Goal: Task Accomplishment & Management: Complete application form

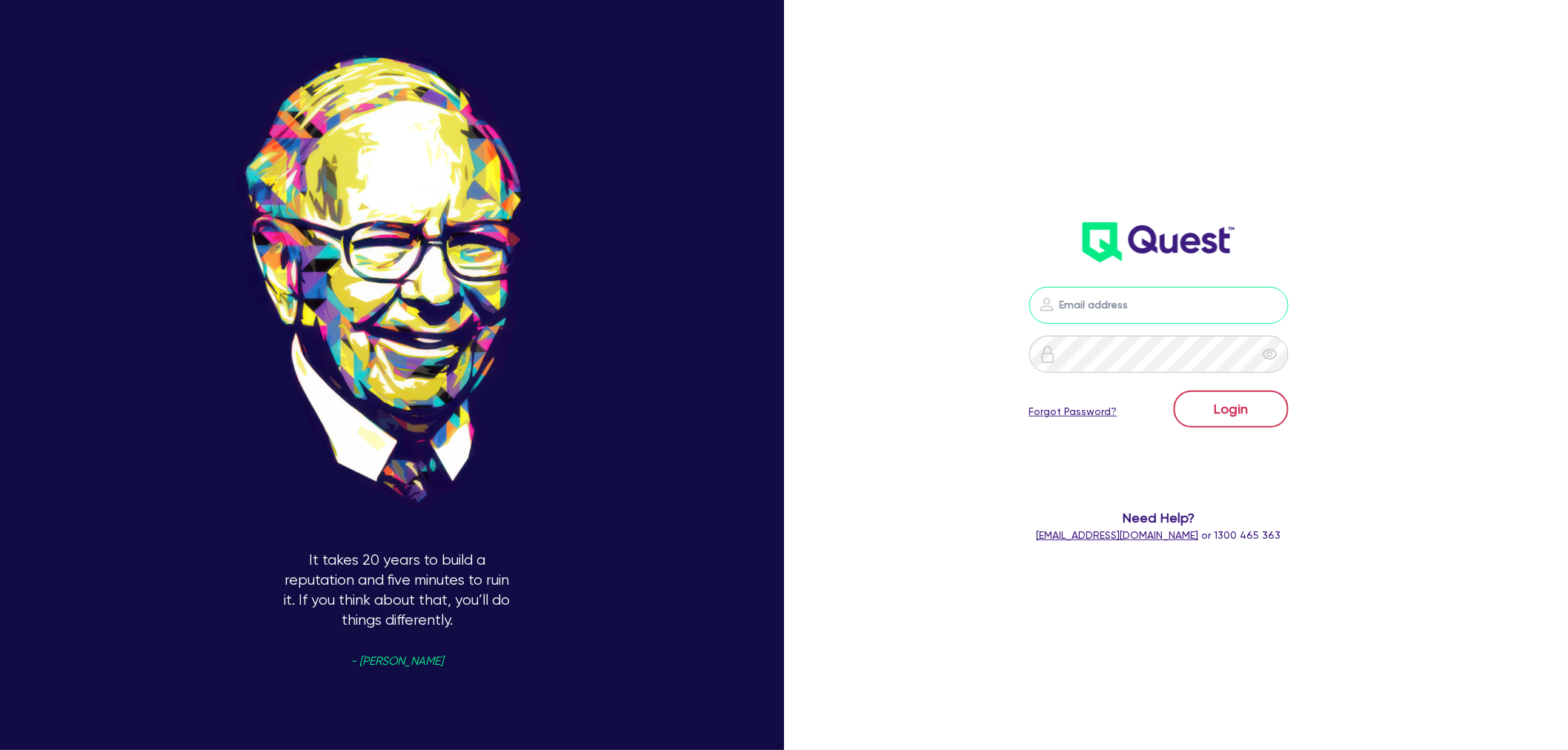
type input "[EMAIL_ADDRESS][PERSON_NAME][DOMAIN_NAME]"
click at [1249, 410] on button "Login" at bounding box center [1232, 409] width 115 height 37
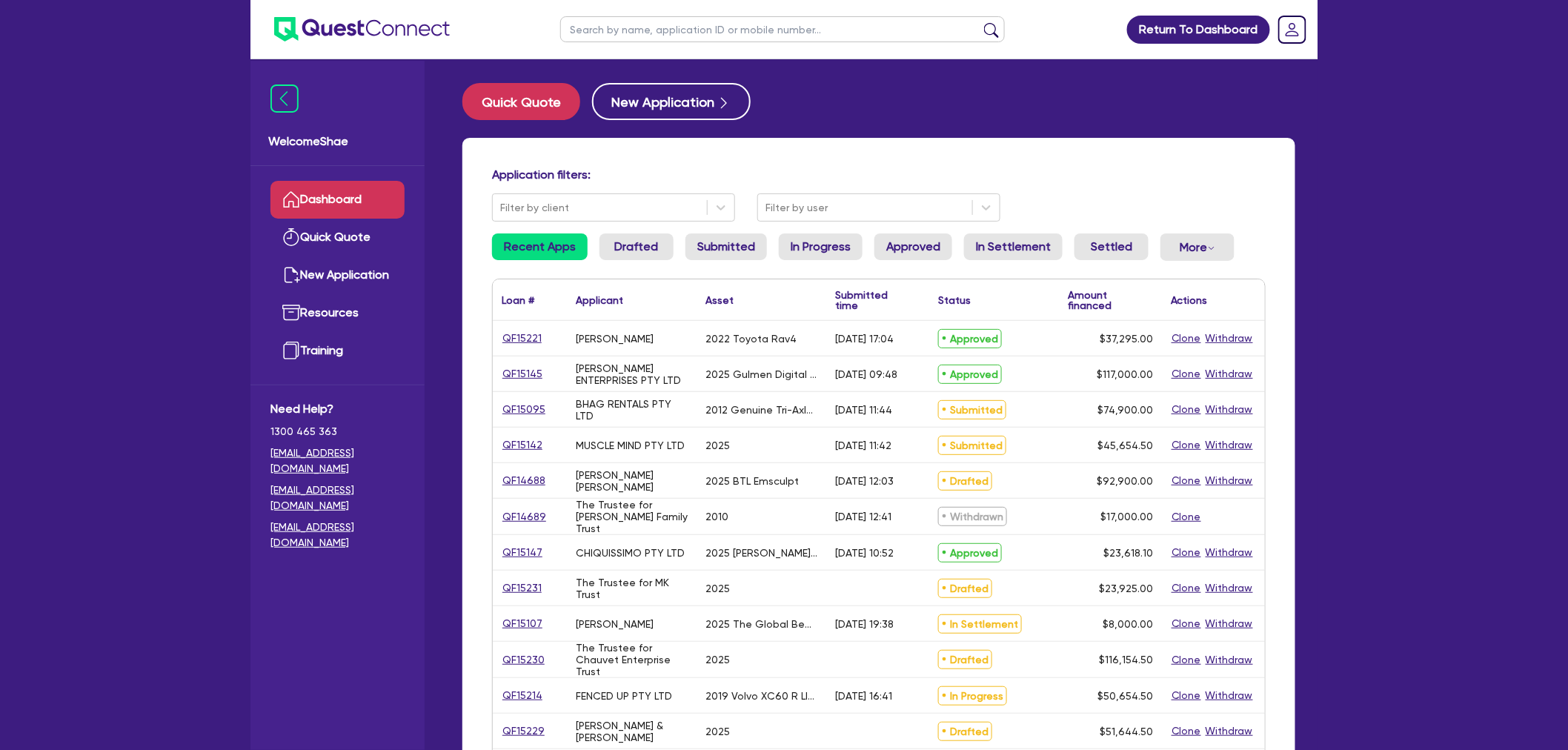
click at [639, 39] on input "text" at bounding box center [782, 29] width 445 height 26
paste input "QF15198"
type input "QF15198"
click at [980, 22] on button "submit" at bounding box center [991, 32] width 23 height 21
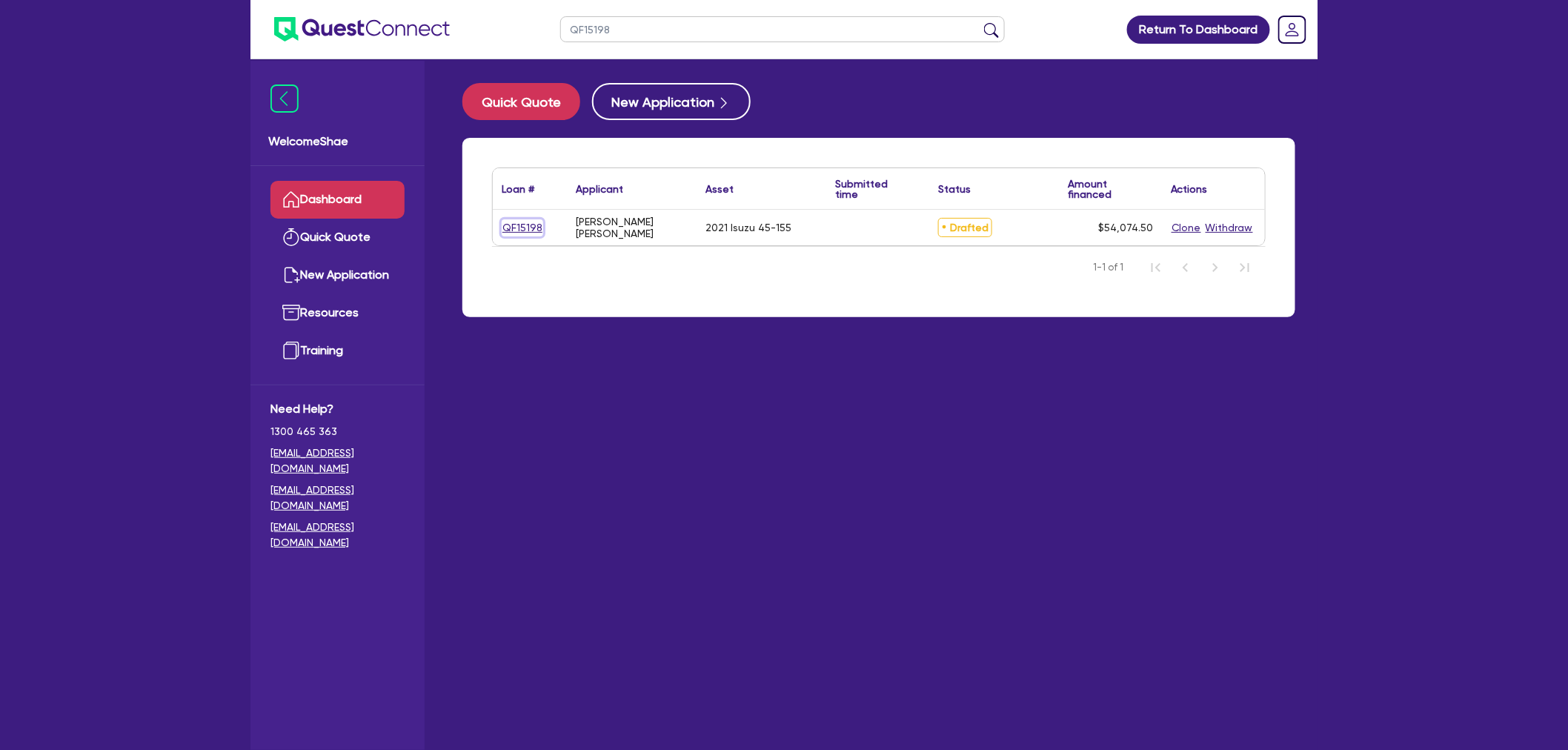
click at [529, 228] on link "QF15198" at bounding box center [522, 228] width 41 height 17
select select "CARS_AND_LIGHT_TRUCKS"
select select "PASSENGER_VEHICLES"
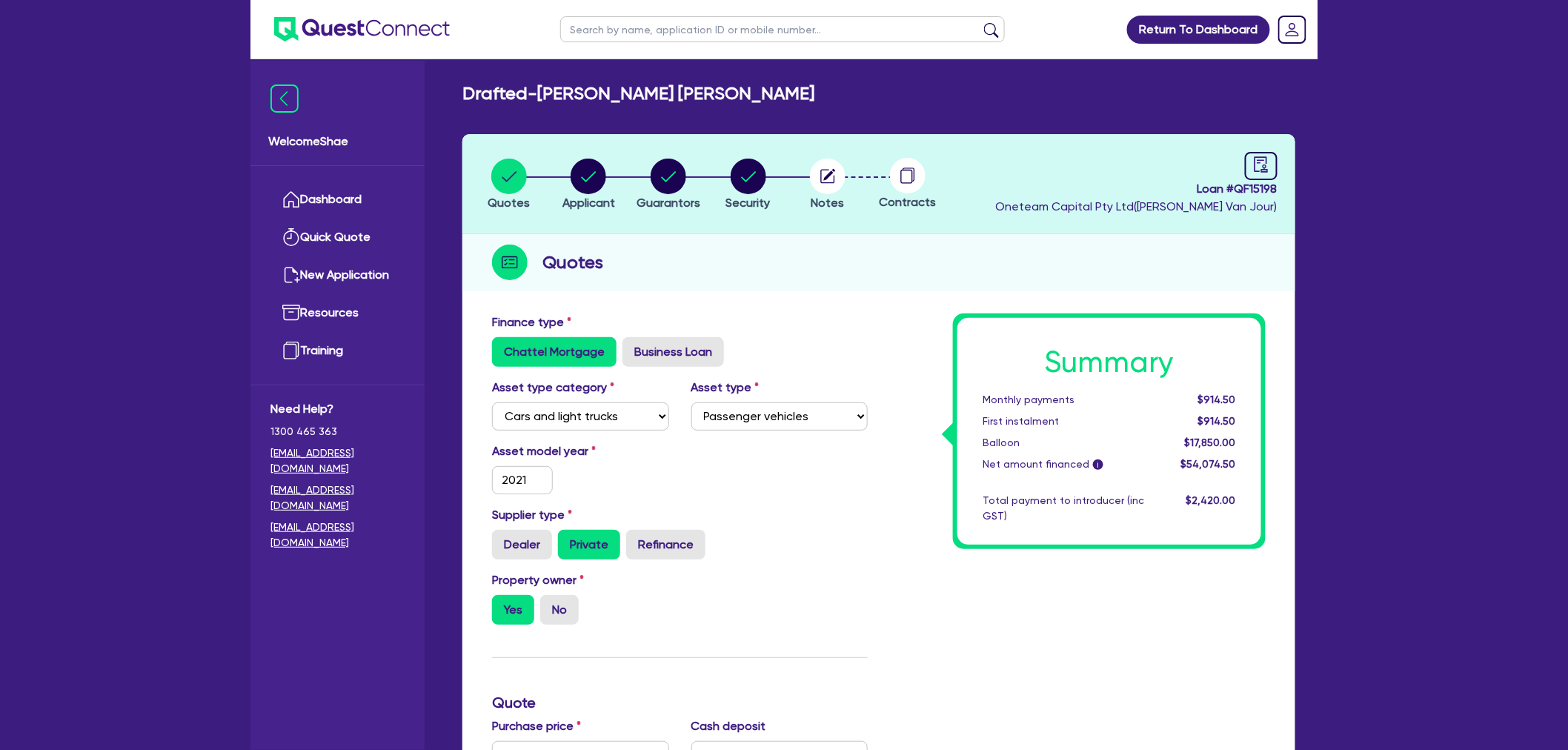
drag, startPoint x: 559, startPoint y: 178, endPoint x: 598, endPoint y: 177, distance: 39.0
click at [561, 178] on li "Applicant" at bounding box center [589, 184] width 80 height 52
click at [599, 178] on circle "button" at bounding box center [588, 177] width 36 height 36
select select "SOLE_TRADER"
select select "BUILDING_CONSTRUCTION"
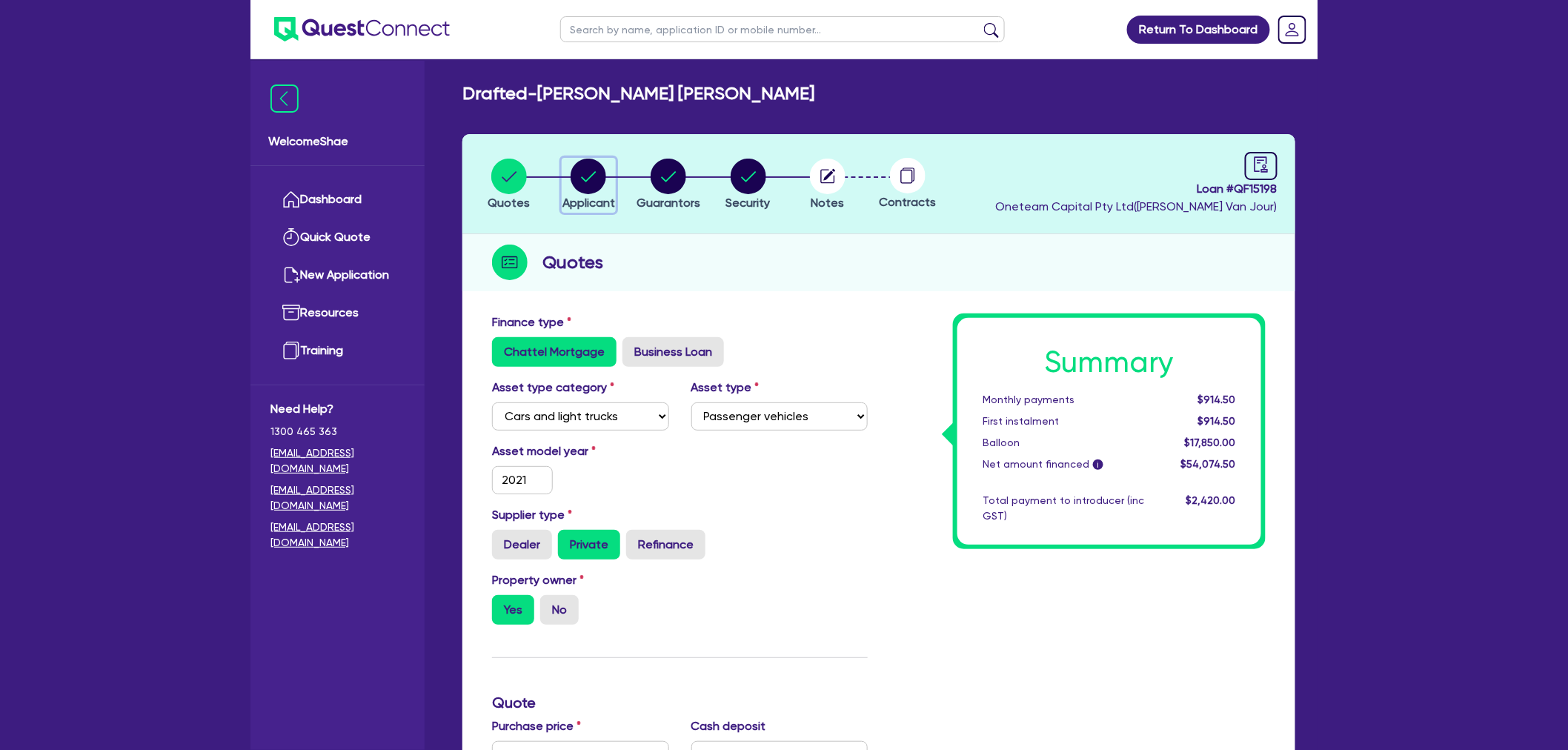
select select "TRADES_SERVICES_CONSUMERS"
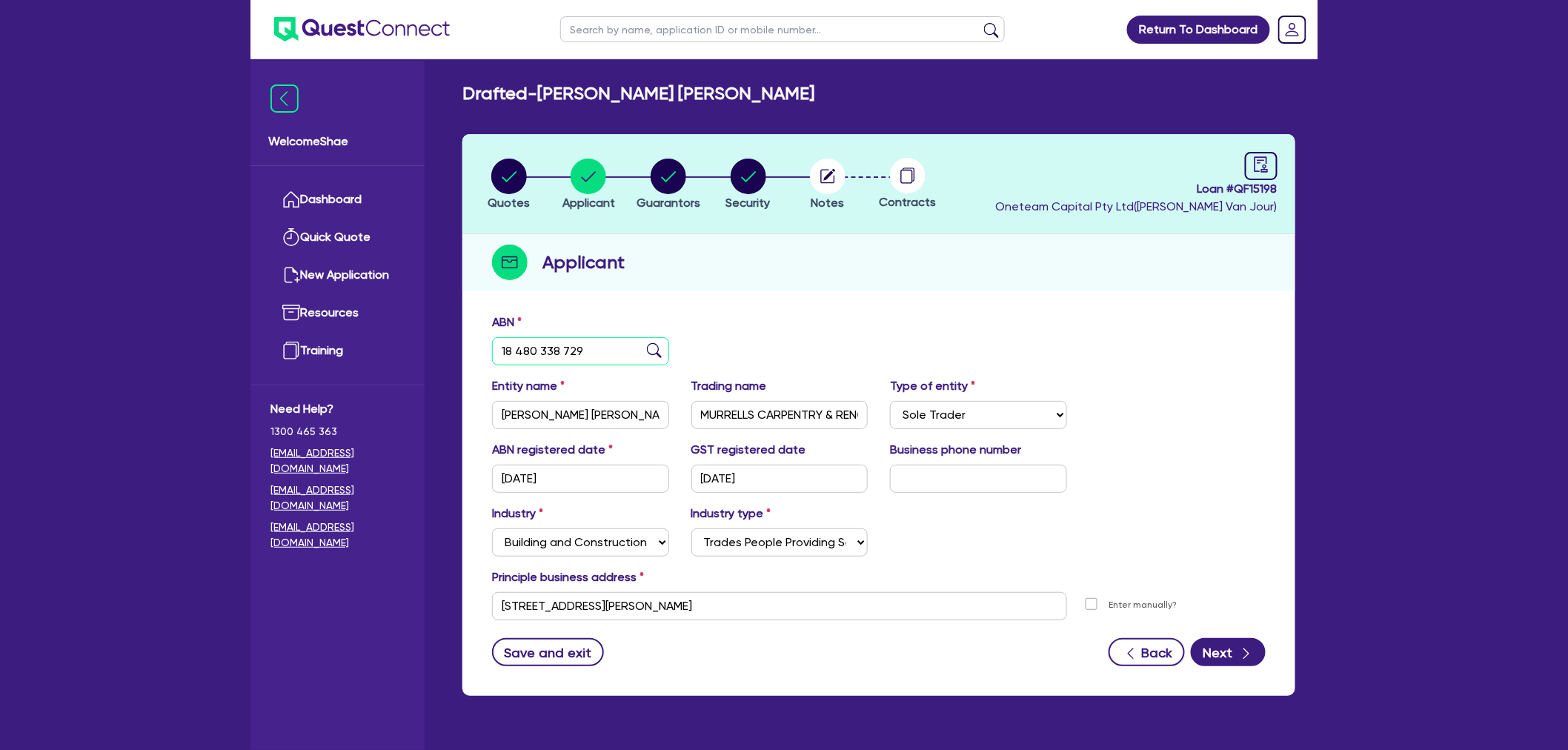
click at [558, 352] on input "18 480 338 729" at bounding box center [580, 351] width 177 height 28
click at [683, 190] on icon "button" at bounding box center [669, 177] width 36 height 36
select select "MR"
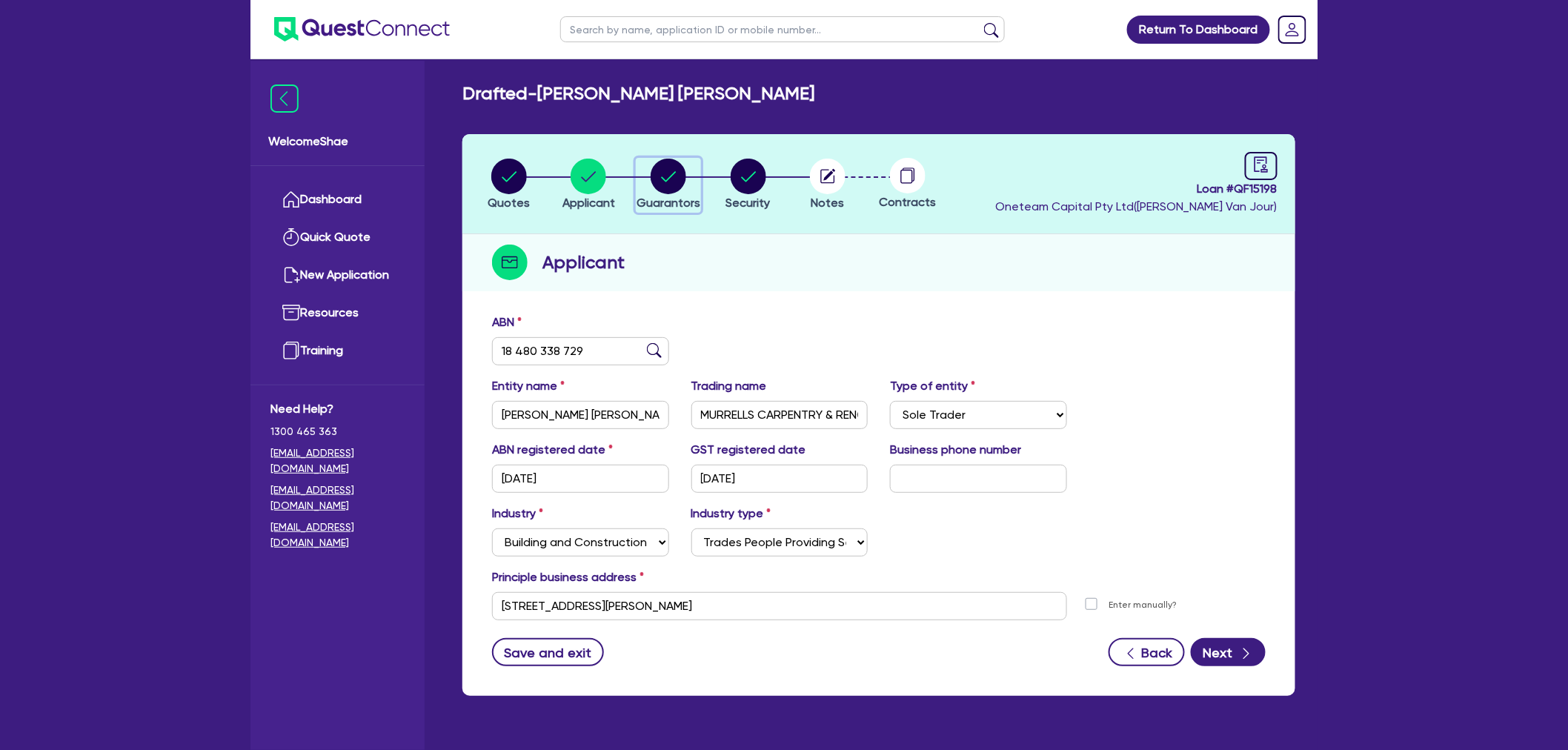
select select "QLD"
select select "SINGLE"
select select "PROPERTY"
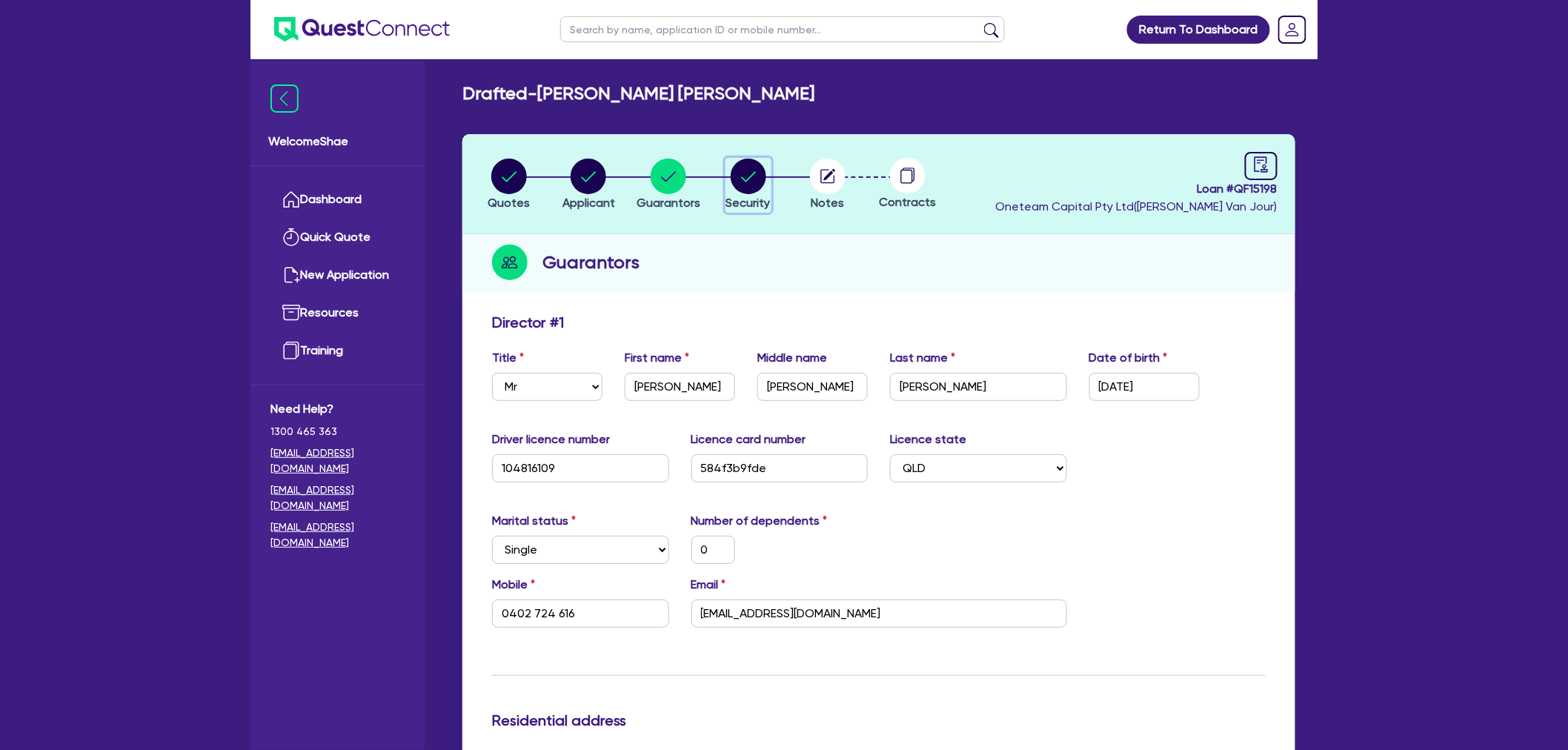
click at [747, 164] on circle "button" at bounding box center [749, 177] width 36 height 36
select select "CARS_AND_LIGHT_TRUCKS"
select select "PASSENGER_VEHICLES"
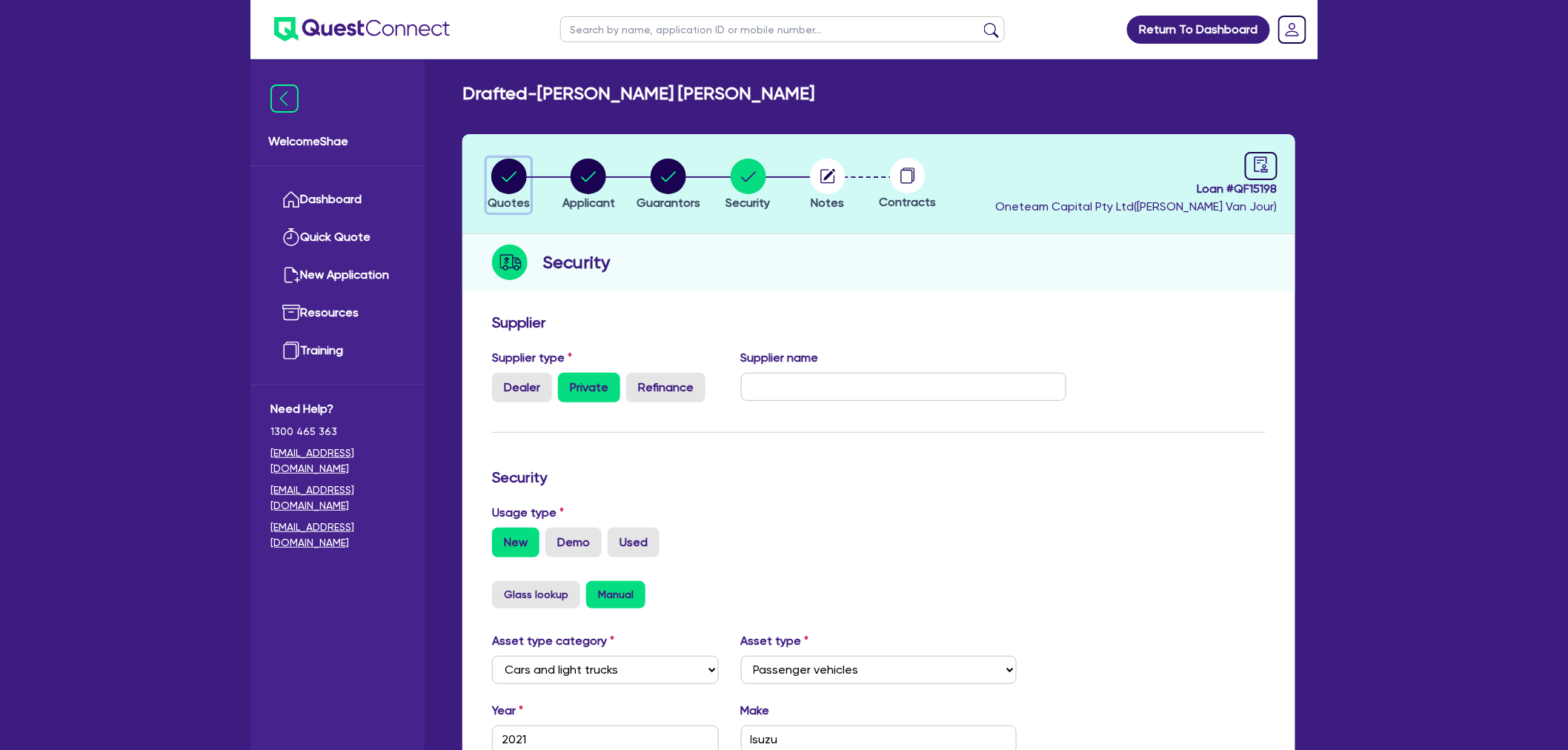
drag, startPoint x: 523, startPoint y: 166, endPoint x: 532, endPoint y: 173, distance: 11.4
click at [523, 166] on circle "button" at bounding box center [509, 177] width 36 height 36
select select "CARS_AND_LIGHT_TRUCKS"
select select "PASSENGER_VEHICLES"
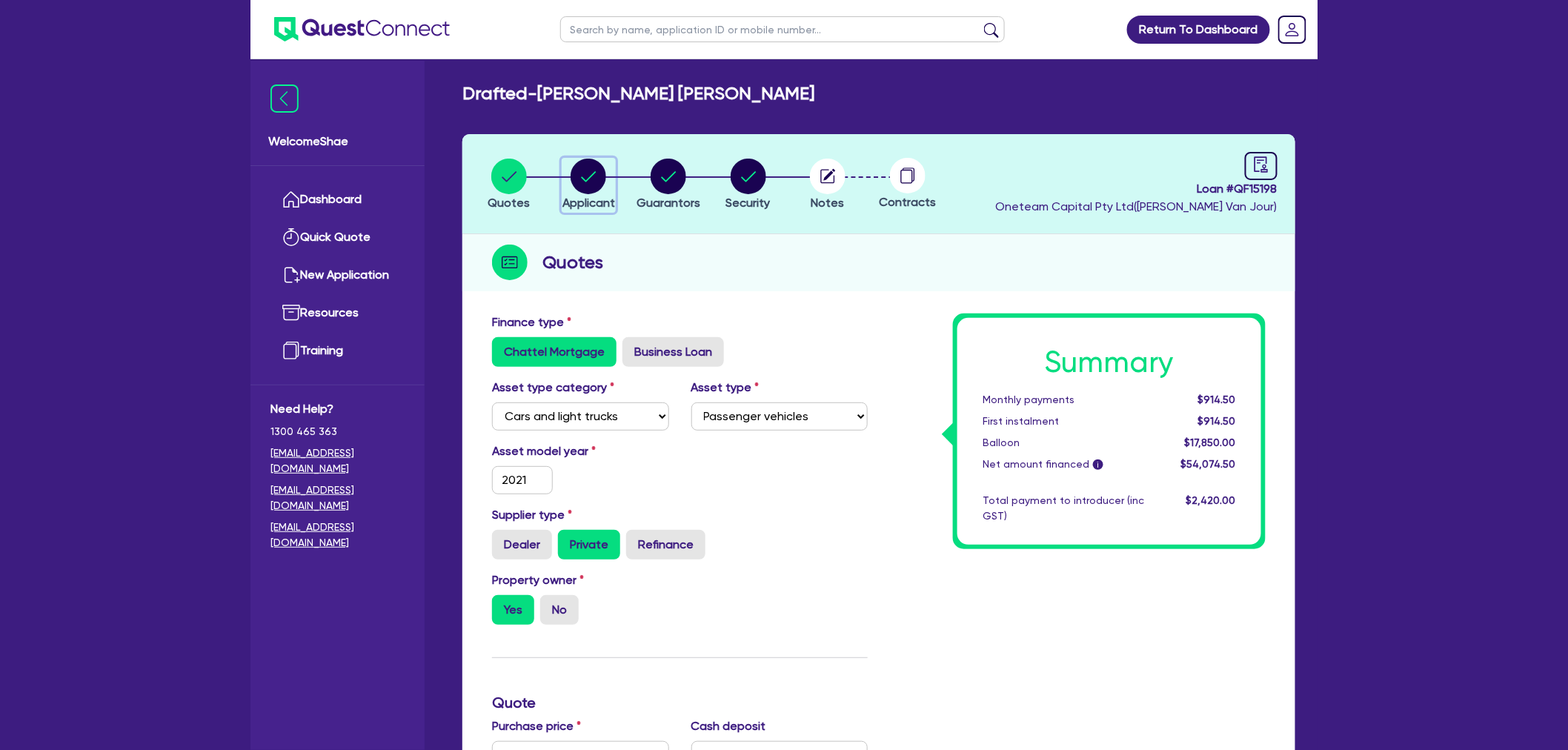
click at [596, 176] on circle "button" at bounding box center [588, 177] width 36 height 36
select select "SOLE_TRADER"
select select "BUILDING_CONSTRUCTION"
select select "TRADES_SERVICES_CONSUMERS"
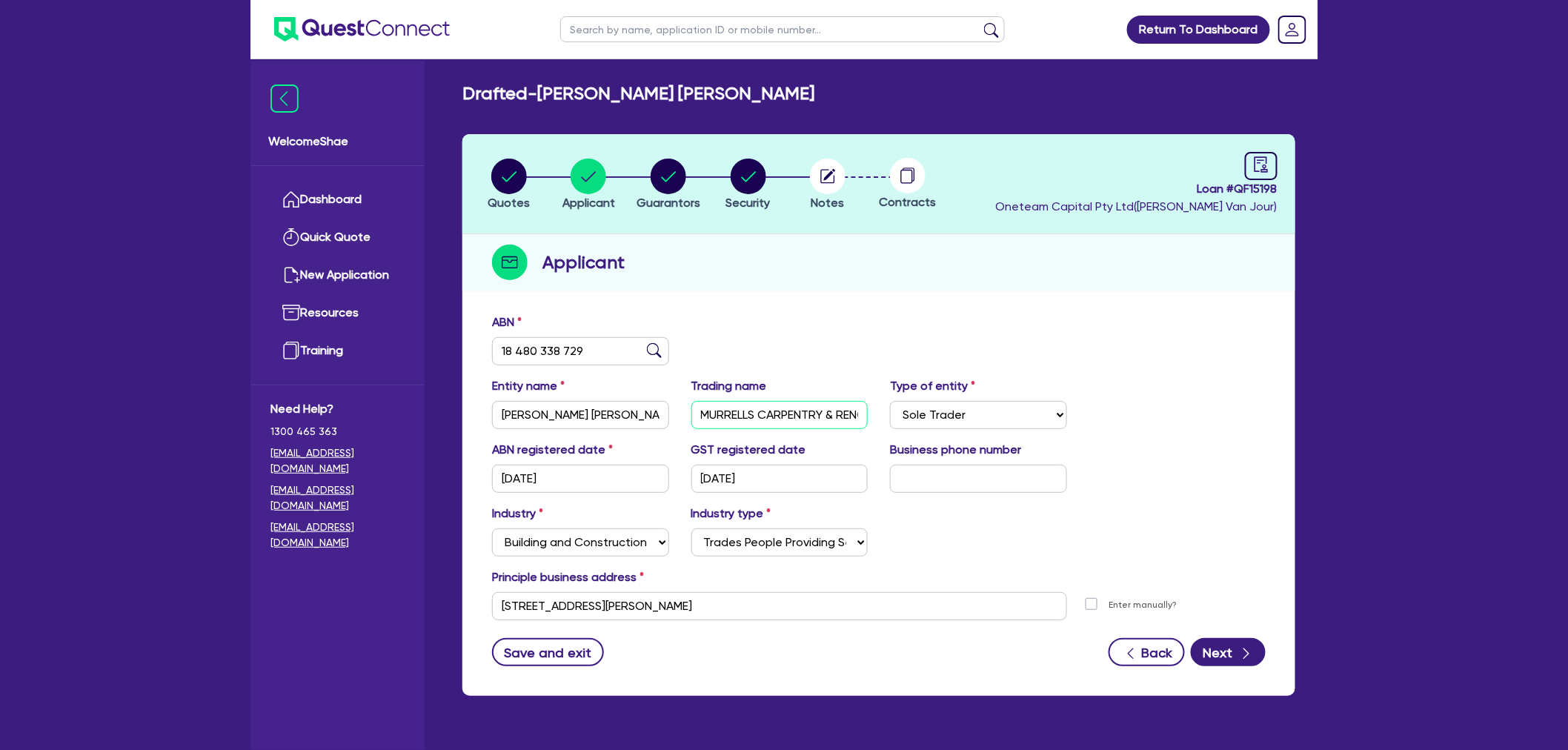
click at [768, 415] on input "MURRELLS CARPENTRY & RENOVATIONS" at bounding box center [780, 415] width 177 height 28
click at [570, 608] on input "[STREET_ADDRESS][PERSON_NAME]" at bounding box center [780, 606] width 575 height 28
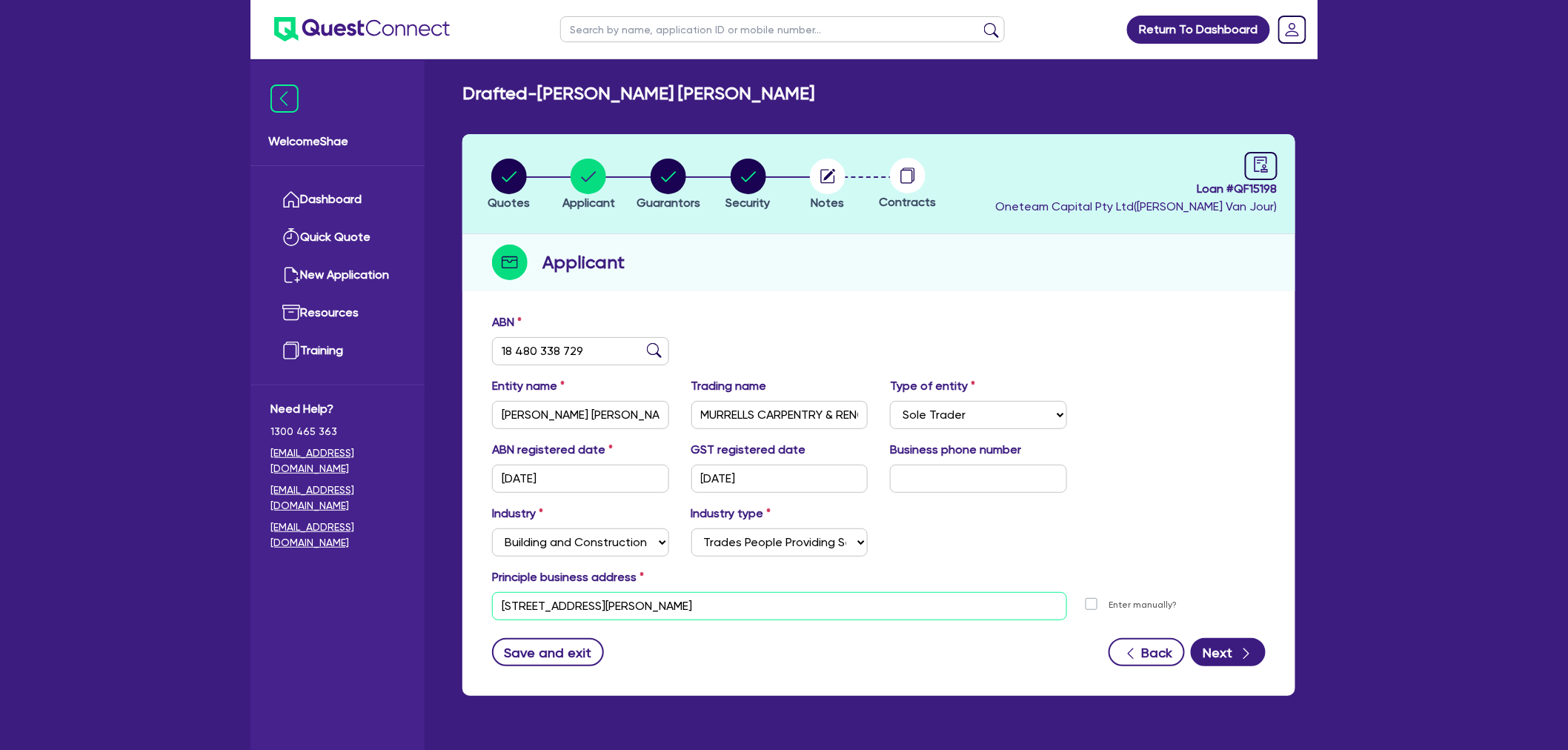
click at [570, 608] on input "[STREET_ADDRESS][PERSON_NAME]" at bounding box center [780, 606] width 575 height 28
click at [838, 183] on circle "button" at bounding box center [828, 177] width 36 height 36
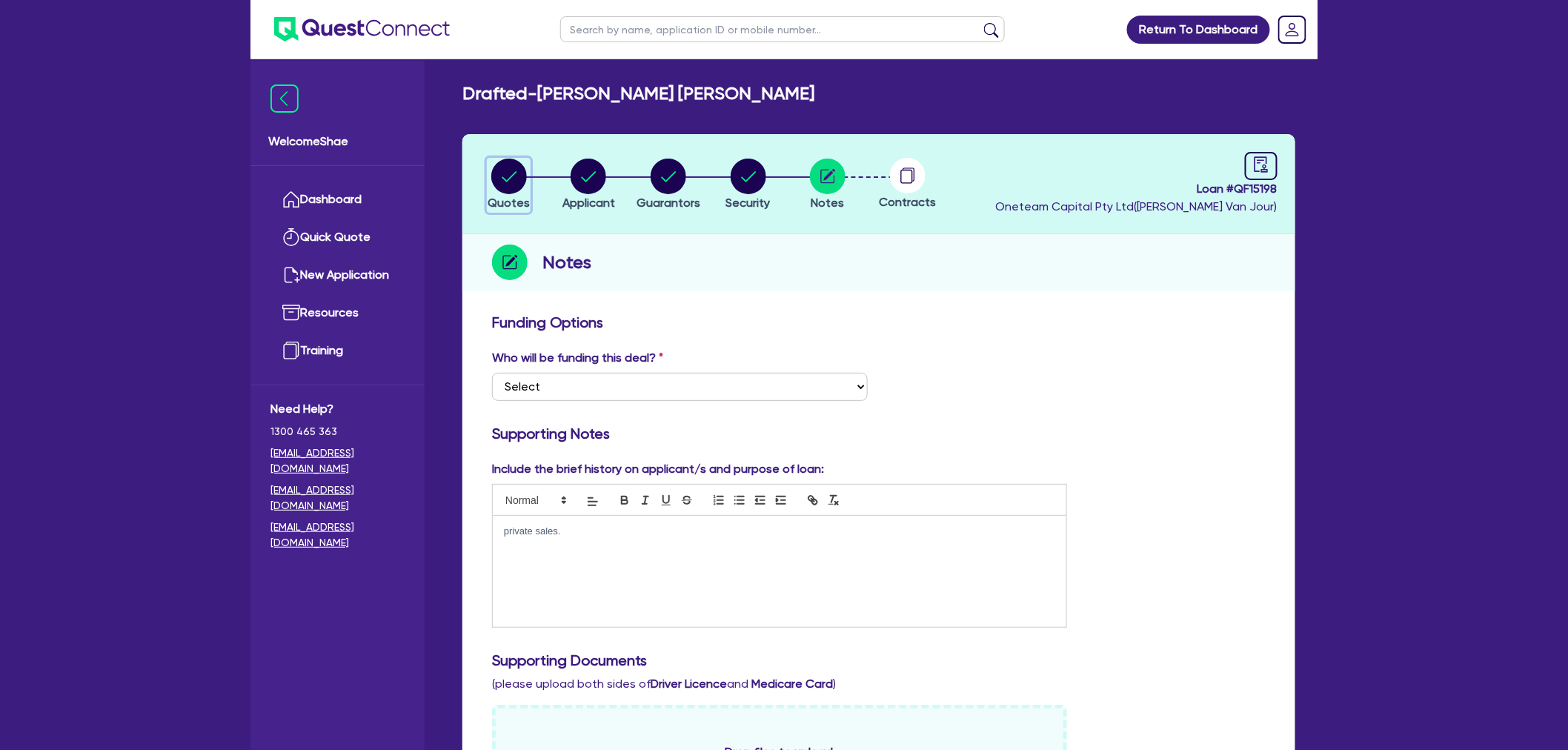
click at [511, 172] on circle "button" at bounding box center [509, 177] width 36 height 36
select select "CARS_AND_LIGHT_TRUCKS"
select select "PASSENGER_VEHICLES"
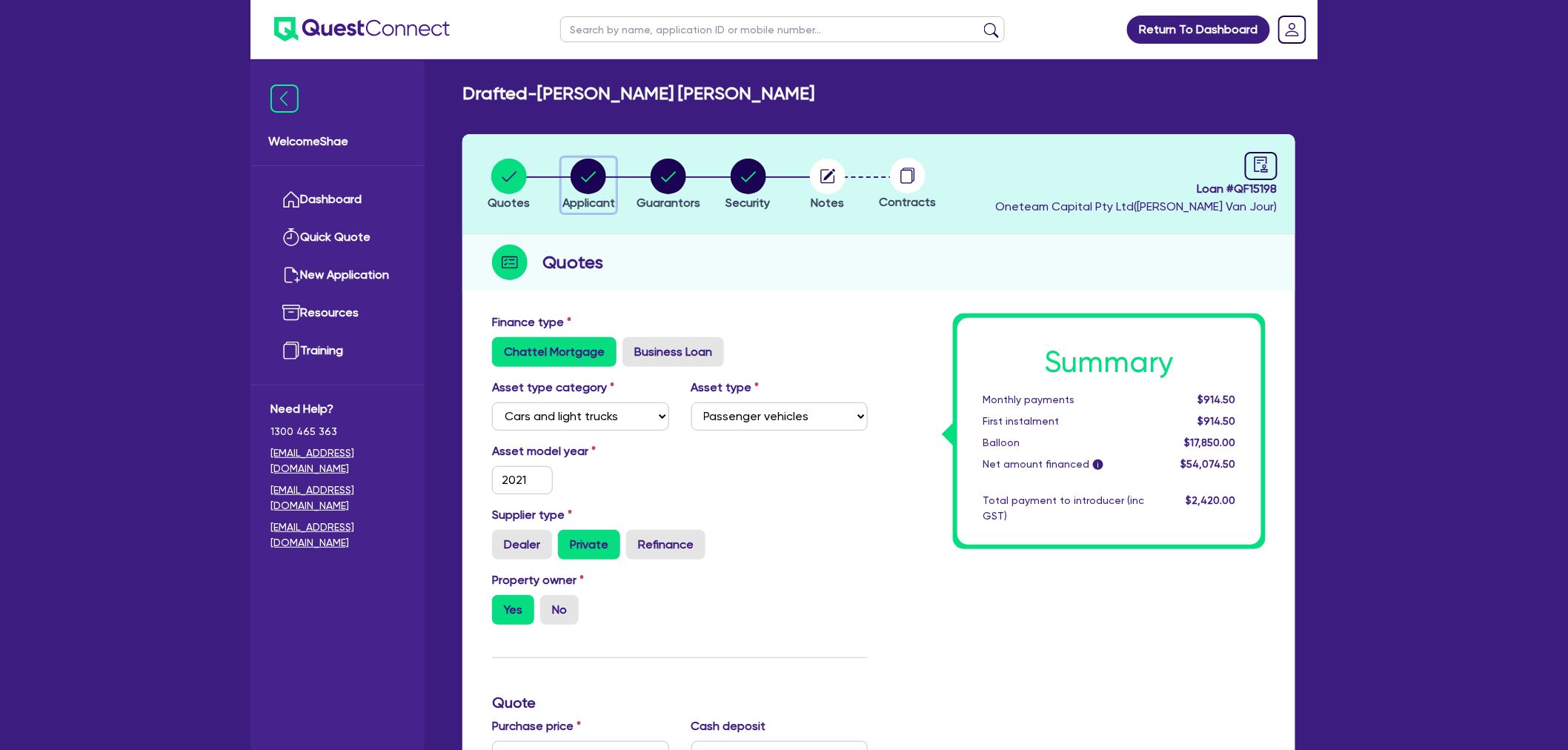
click at [605, 175] on circle "button" at bounding box center [588, 177] width 36 height 36
select select "SOLE_TRADER"
select select "BUILDING_CONSTRUCTION"
select select "TRADES_SERVICES_CONSUMERS"
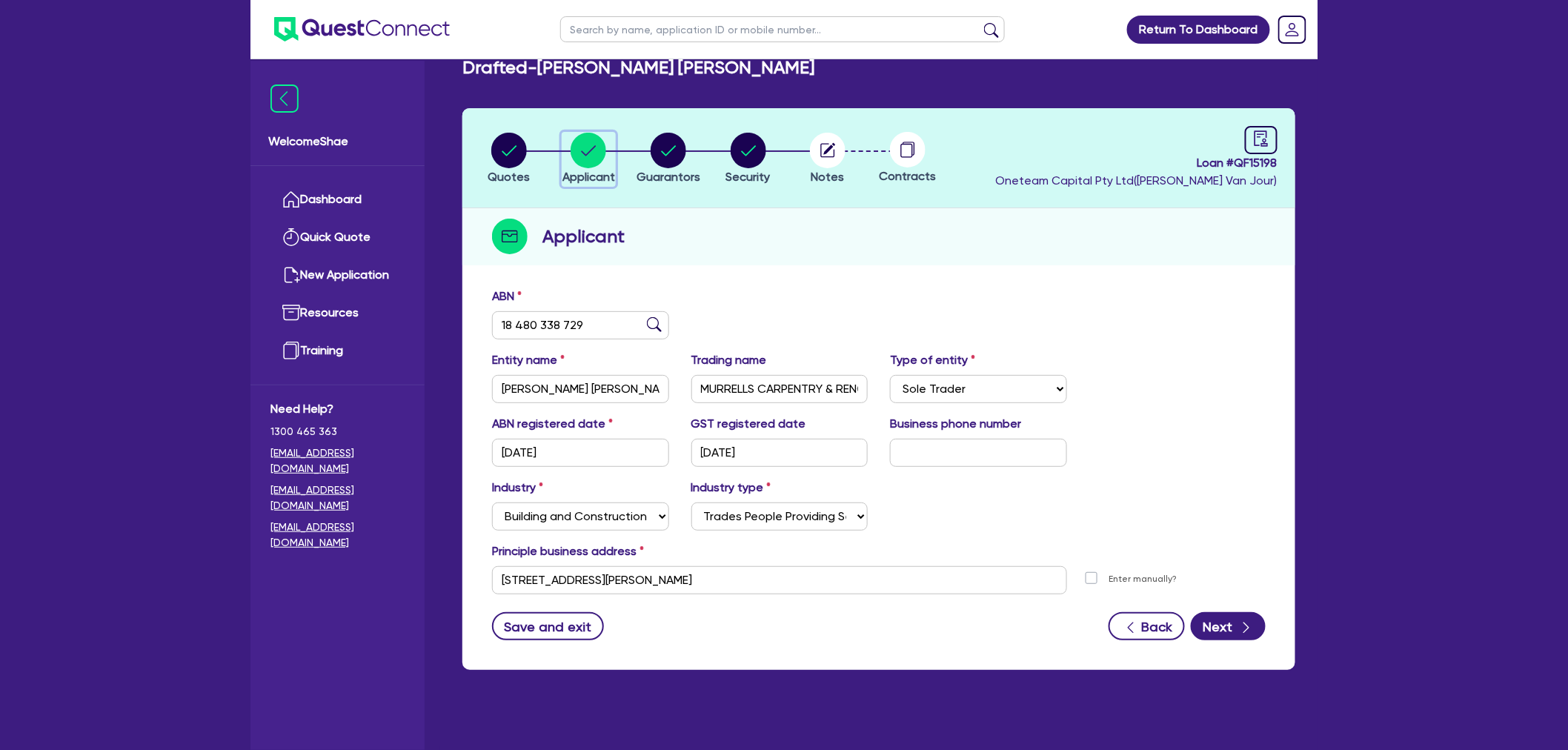
scroll to position [59, 0]
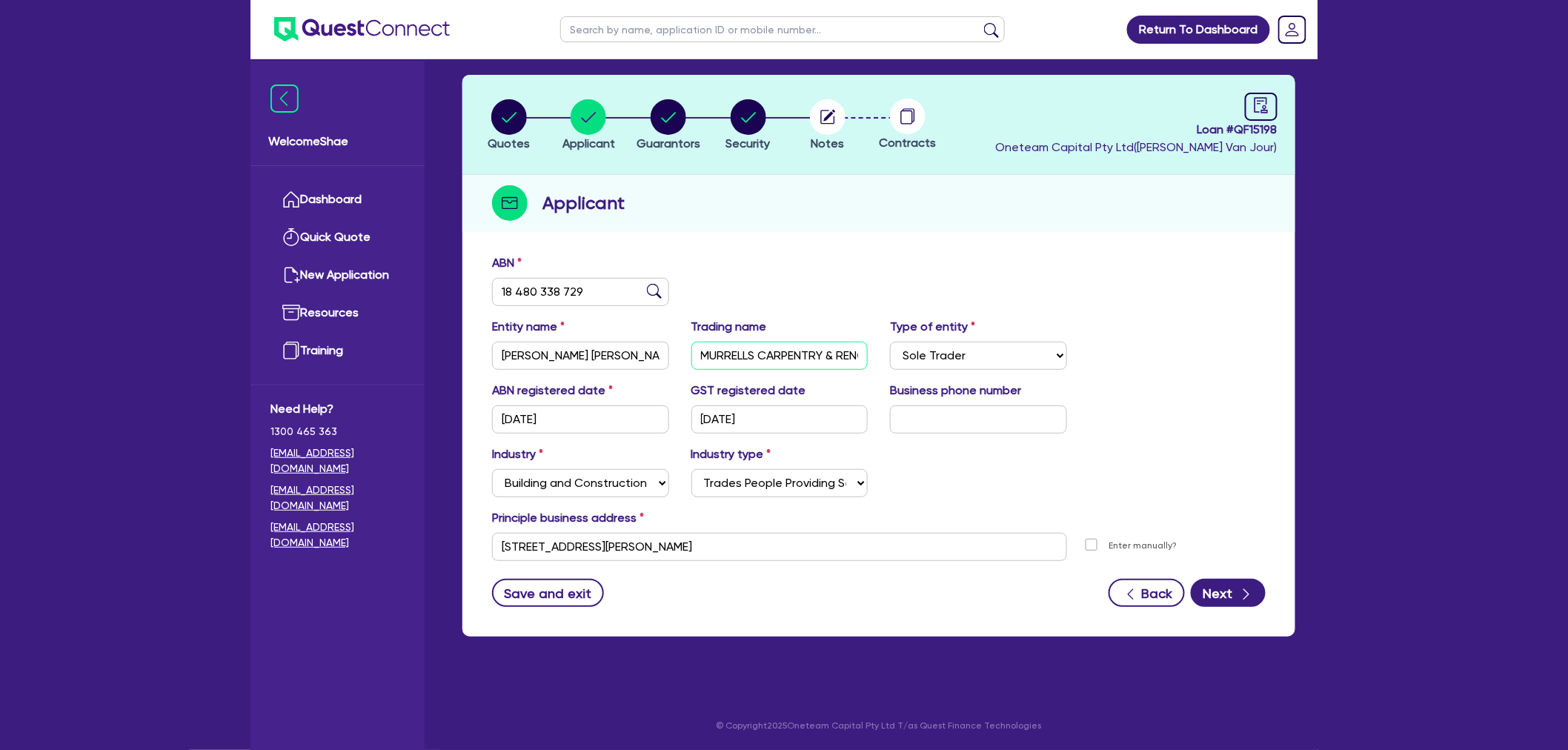
click at [818, 352] on input "MURRELLS CARPENTRY & RENOVATIONS" at bounding box center [780, 356] width 177 height 28
drag, startPoint x: 787, startPoint y: 346, endPoint x: 861, endPoint y: 344, distance: 74.0
click at [861, 344] on input "MURRELLS CARPENTRY & RENOVATIONS" at bounding box center [780, 356] width 177 height 28
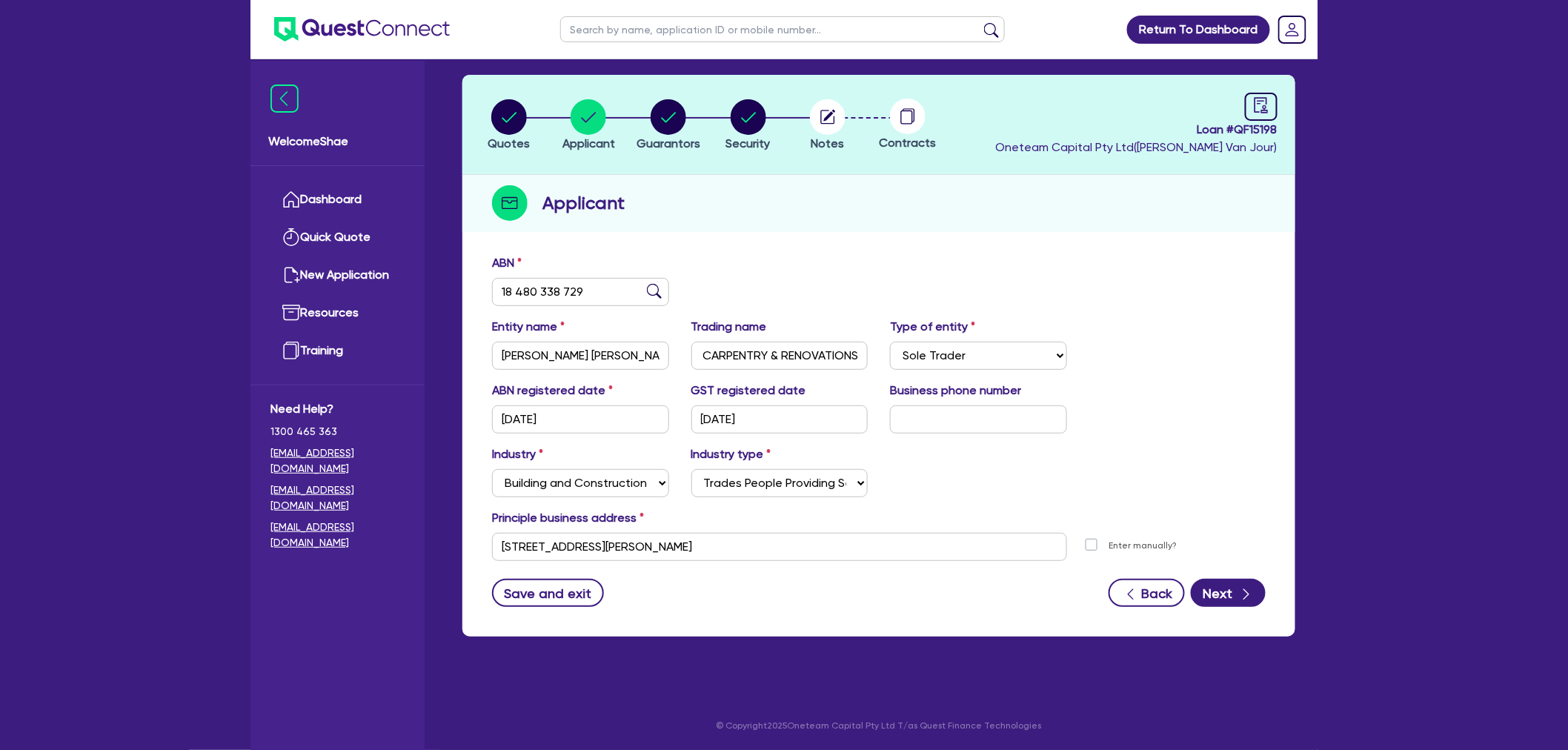
scroll to position [0, 0]
click at [664, 125] on circle "button" at bounding box center [669, 117] width 36 height 36
select select "MR"
select select "QLD"
select select "SINGLE"
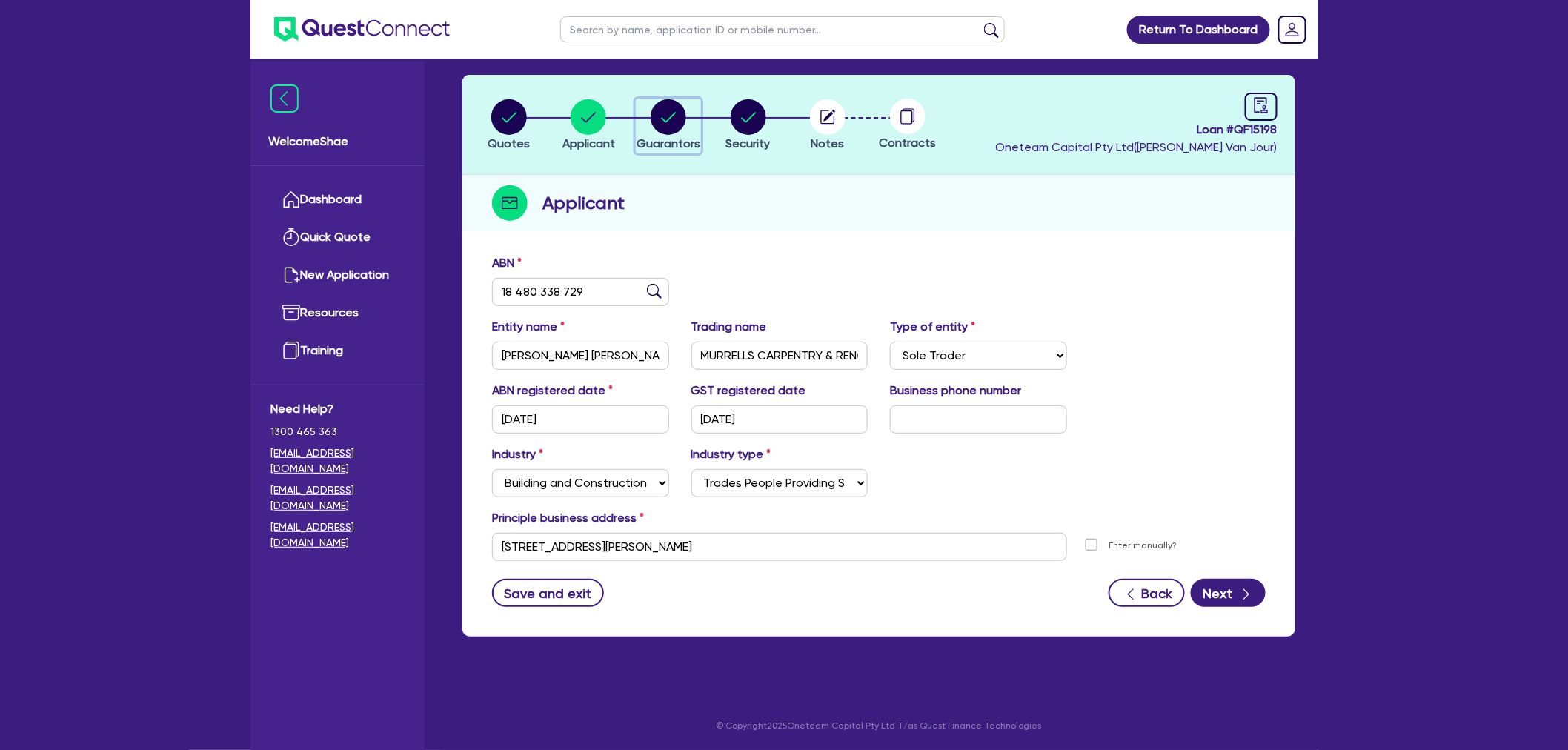
select select "PROPERTY"
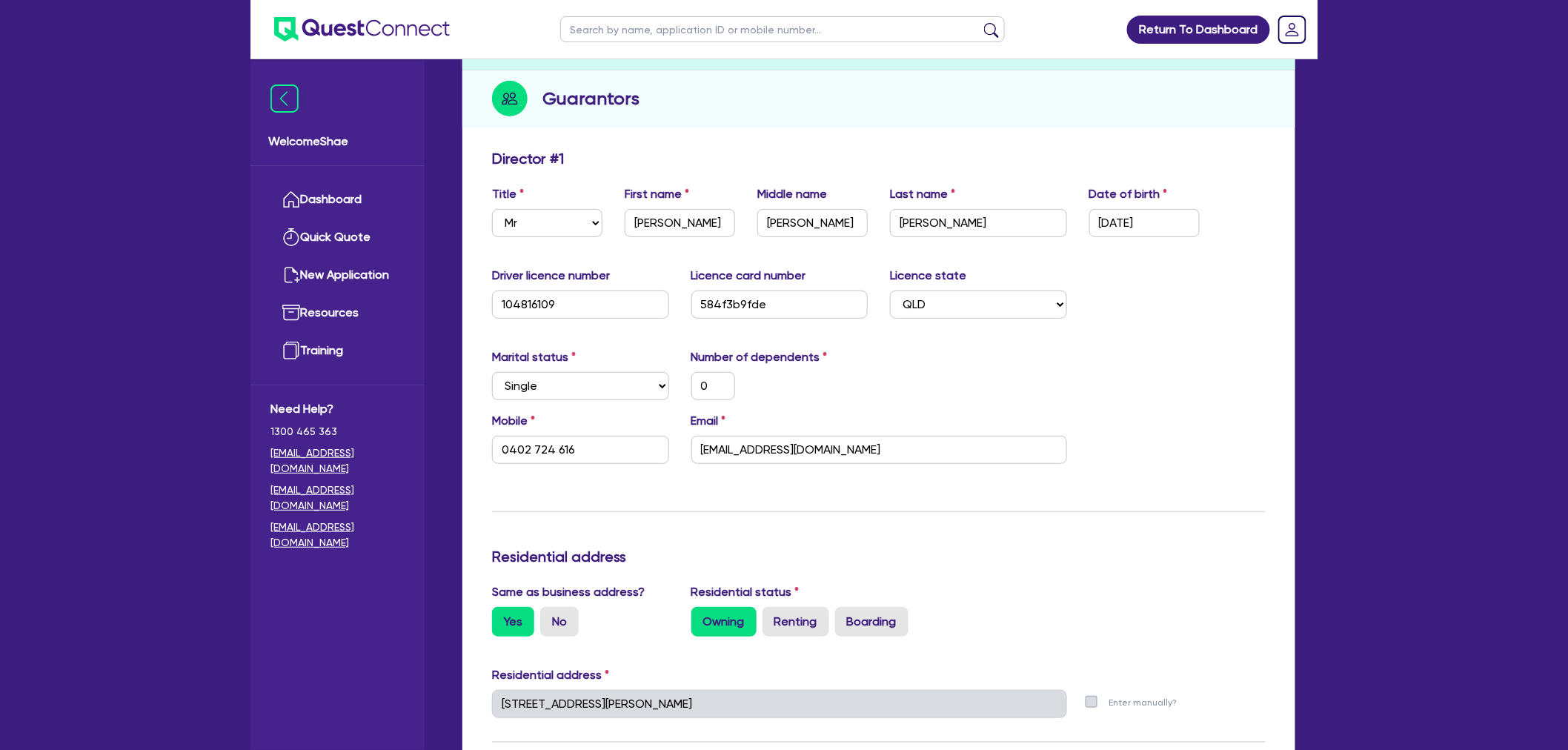
scroll to position [164, 0]
click at [758, 452] on input "[EMAIL_ADDRESS][DOMAIN_NAME]" at bounding box center [879, 449] width 376 height 28
click at [526, 308] on input "104816109" at bounding box center [580, 304] width 177 height 28
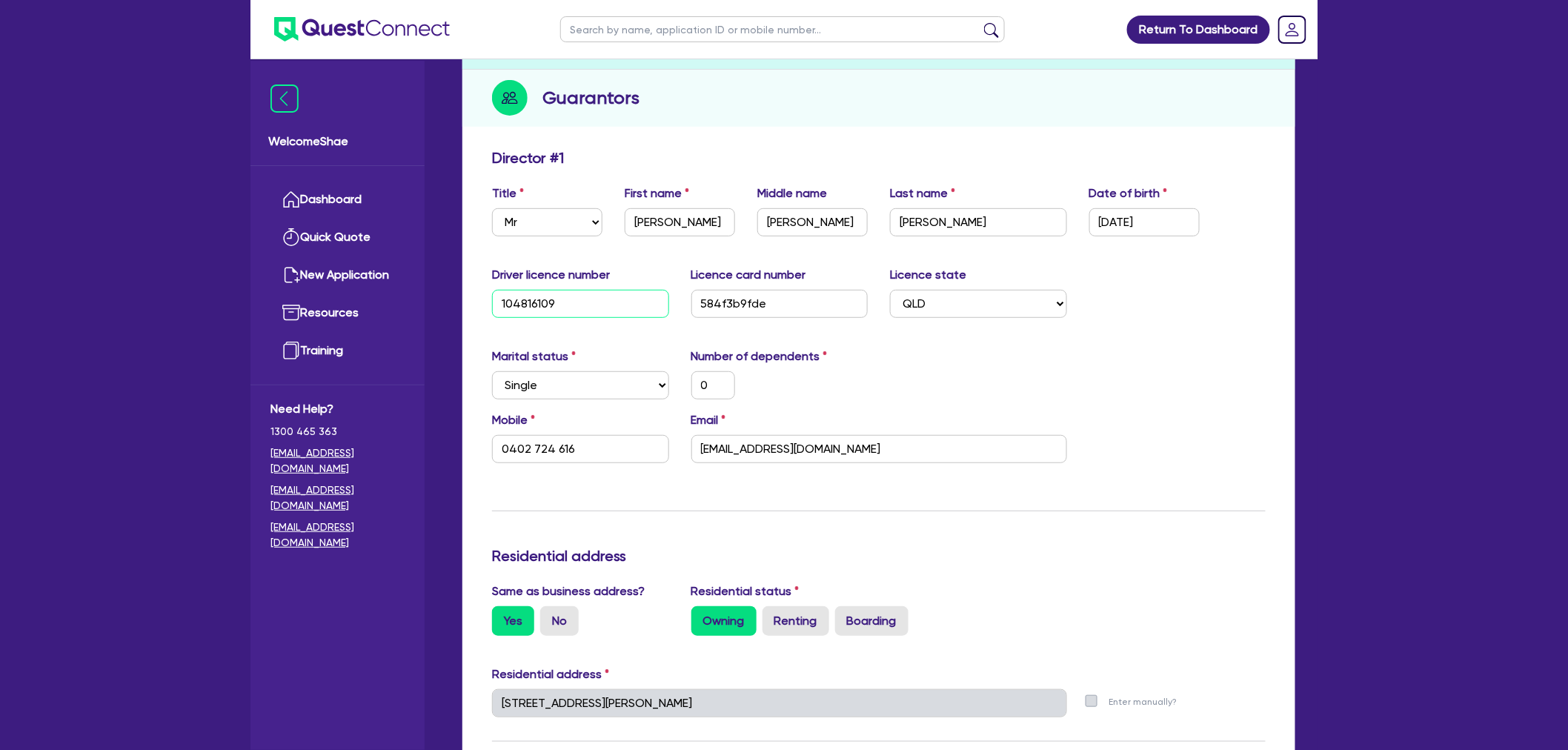
click at [526, 308] on input "104816109" at bounding box center [580, 304] width 177 height 28
click at [732, 304] on input "584f3b9fde" at bounding box center [780, 304] width 177 height 28
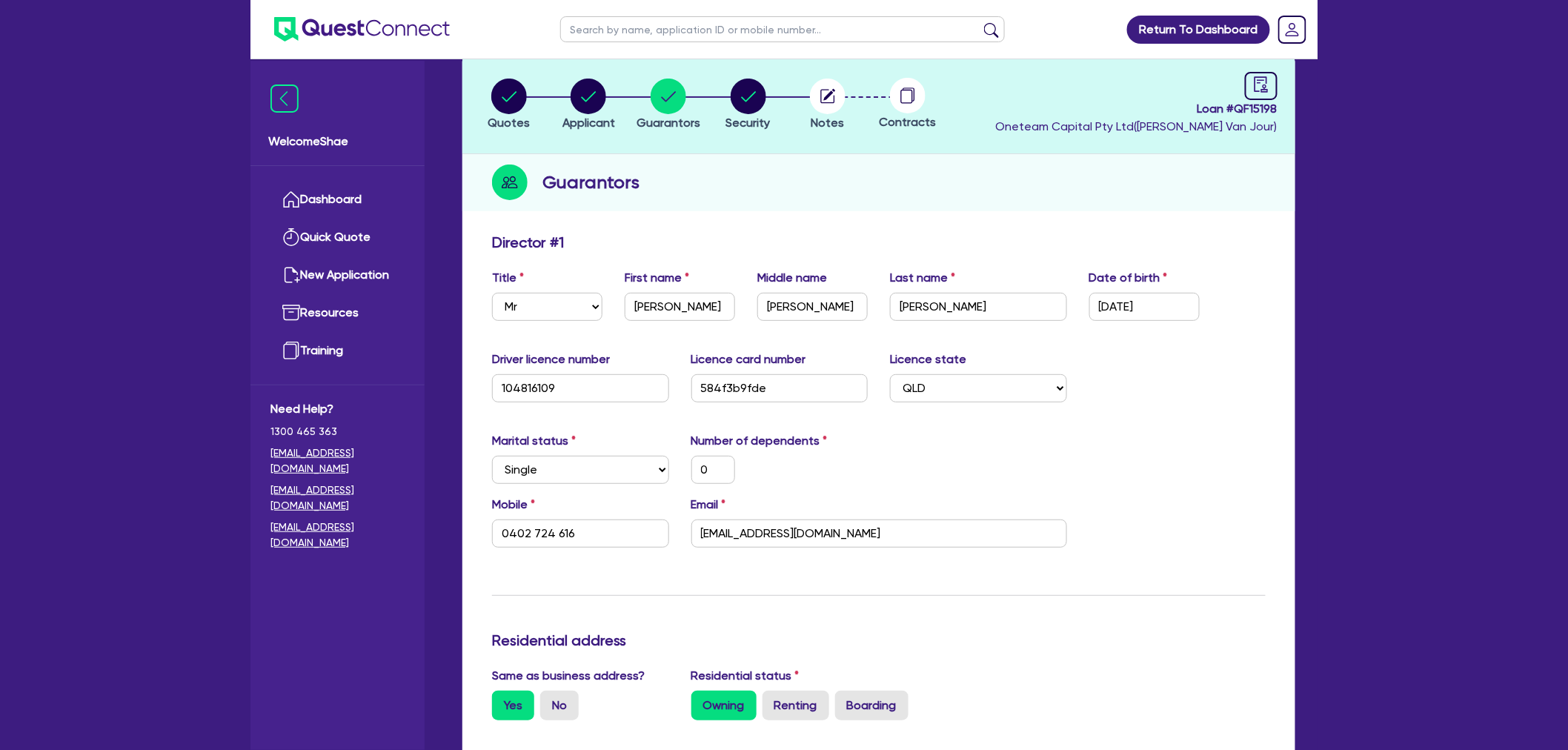
scroll to position [0, 0]
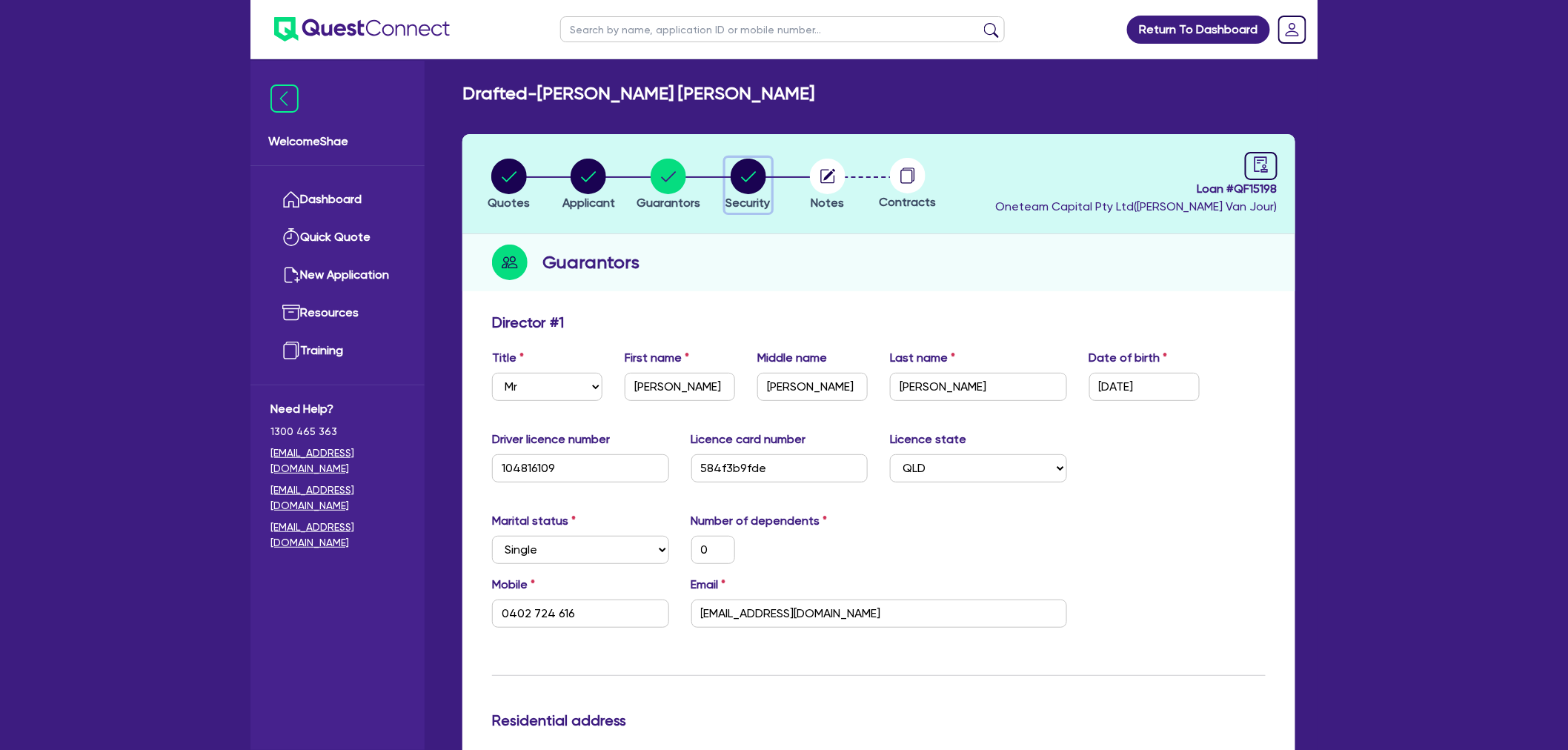
drag, startPoint x: 733, startPoint y: 170, endPoint x: 737, endPoint y: 181, distance: 11.7
click at [733, 170] on circle "button" at bounding box center [749, 177] width 36 height 36
select select "CARS_AND_LIGHT_TRUCKS"
select select "PASSENGER_VEHICLES"
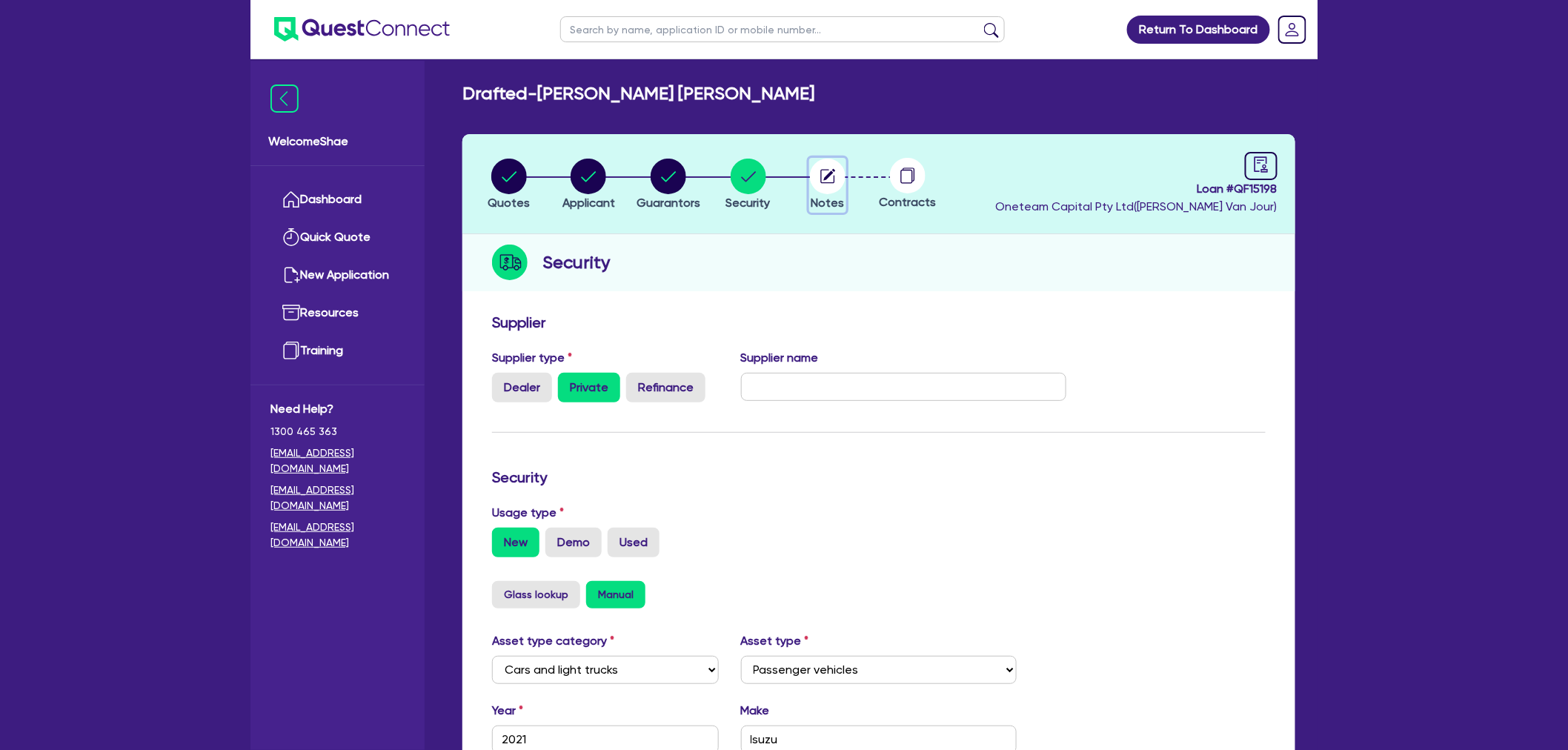
click at [833, 182] on icon "button" at bounding box center [827, 176] width 14 height 14
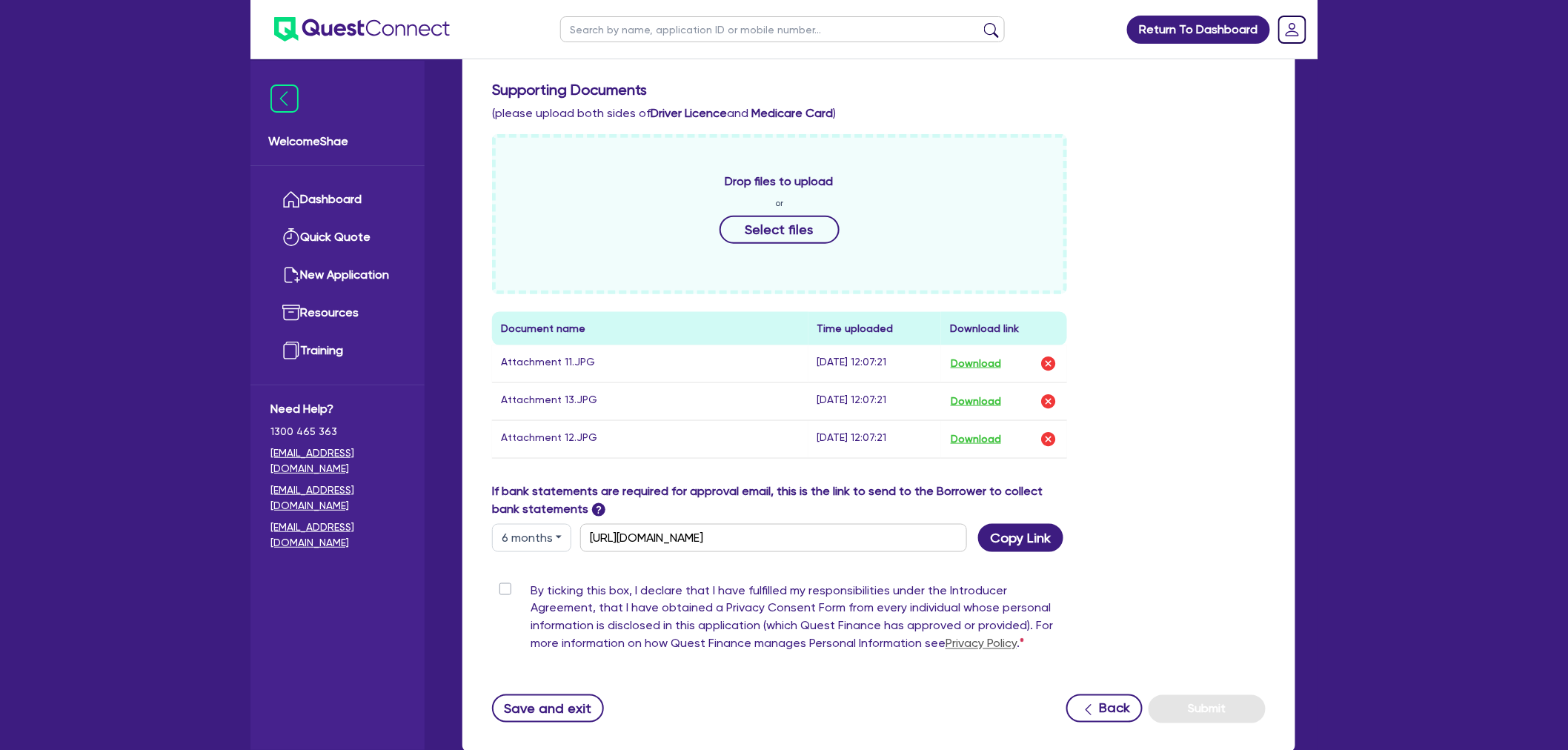
scroll to position [576, 0]
